Goal: Information Seeking & Learning: Learn about a topic

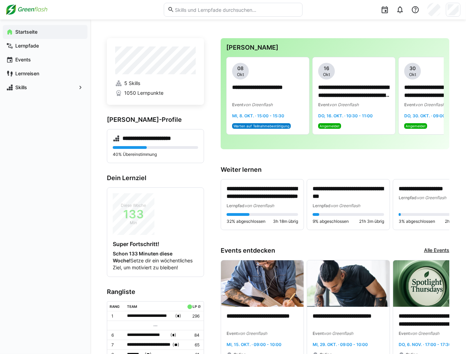
click at [213, 12] on input "text" at bounding box center [236, 10] width 124 height 6
click at [214, 14] on eds-input at bounding box center [233, 10] width 139 height 14
click at [211, 7] on input "text" at bounding box center [236, 10] width 124 height 6
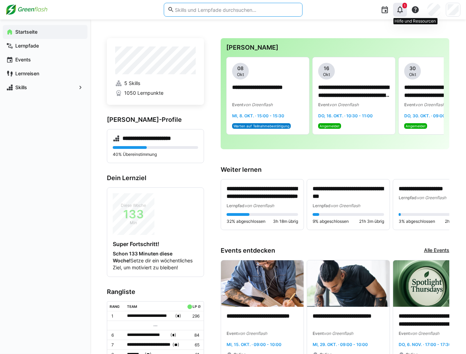
click at [397, 8] on eds-icon at bounding box center [400, 10] width 8 height 8
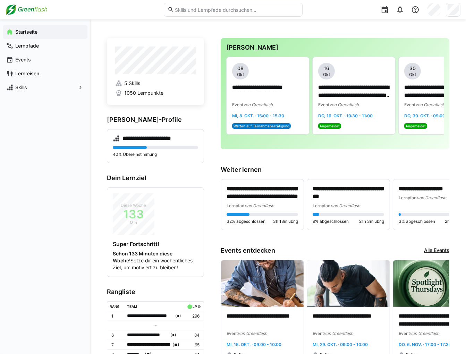
click at [207, 7] on input "text" at bounding box center [236, 10] width 124 height 6
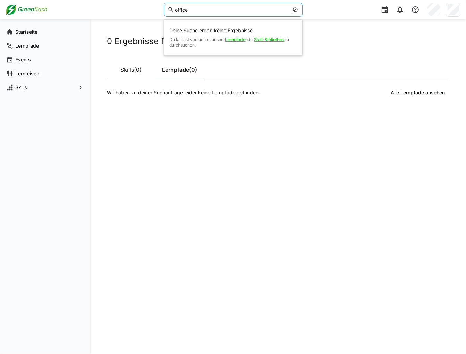
drag, startPoint x: 210, startPoint y: 12, endPoint x: 156, endPoint y: 9, distance: 53.5
click at [156, 9] on div "office Deine Suche ergab keine Ergebnisse. Du kannst versuchen unsere Lernpfade…" at bounding box center [233, 9] width 455 height 19
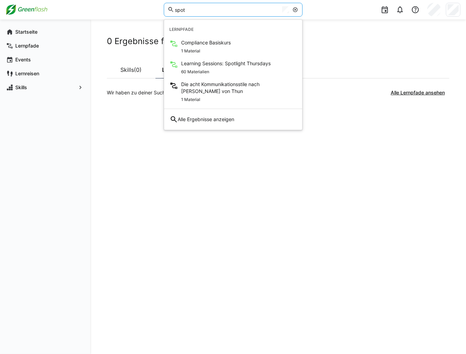
type input "spot"
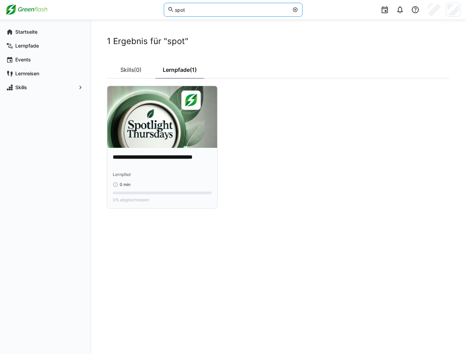
click at [174, 119] on img at bounding box center [162, 117] width 110 height 62
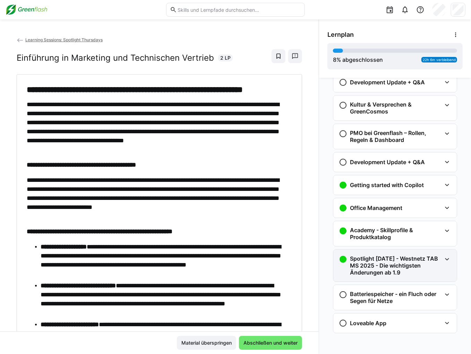
scroll to position [875, 0]
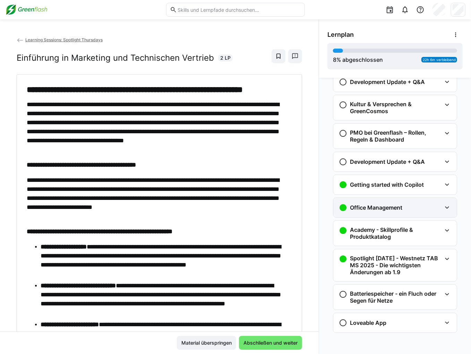
click at [417, 210] on div "Office Management" at bounding box center [390, 207] width 103 height 8
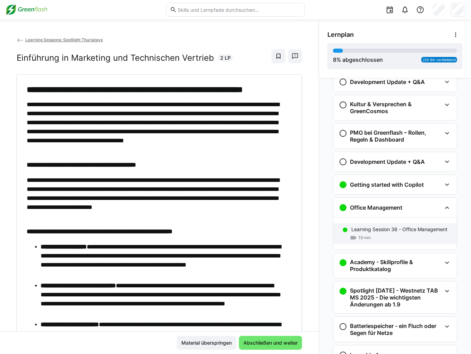
click at [408, 230] on p "Learning Session 36 - Office Management" at bounding box center [399, 229] width 96 height 7
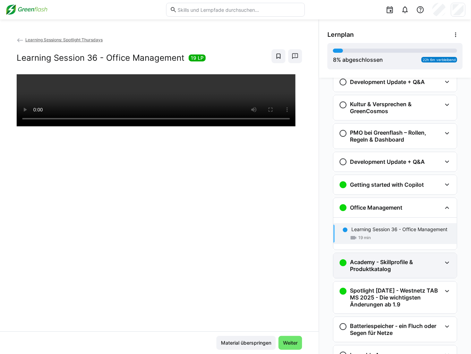
scroll to position [907, 0]
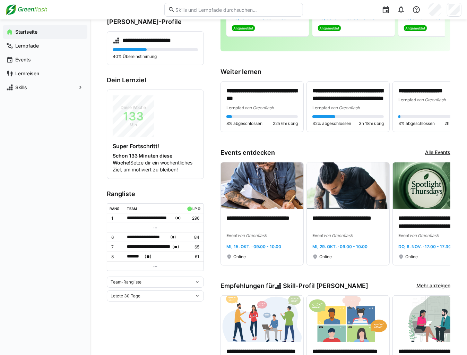
scroll to position [104, 0]
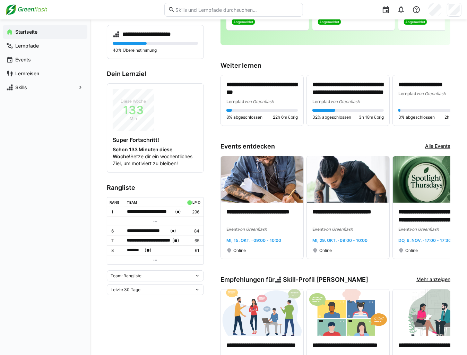
click at [142, 275] on div "Team-Rangliste" at bounding box center [153, 275] width 84 height 5
click at [135, 288] on div "Team-Rangliste" at bounding box center [155, 288] width 89 height 6
click at [146, 275] on div "Team-Rangliste" at bounding box center [153, 275] width 84 height 5
click at [136, 297] on div "Individuelle Rangliste" at bounding box center [155, 299] width 89 height 6
click at [167, 277] on div "Individuelle Rangliste" at bounding box center [155, 274] width 97 height 11
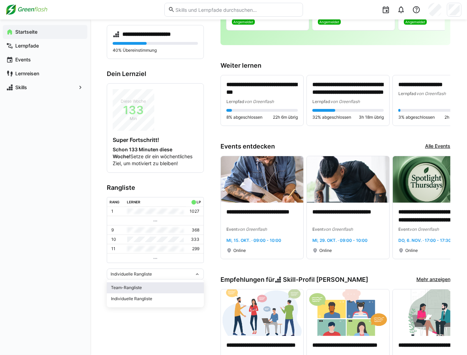
click at [144, 286] on div "Team-Rangliste" at bounding box center [155, 288] width 89 height 6
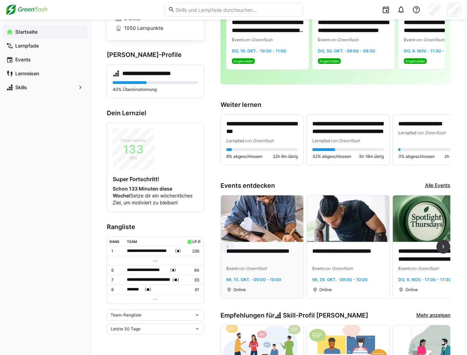
scroll to position [0, 0]
